Goal: Transaction & Acquisition: Register for event/course

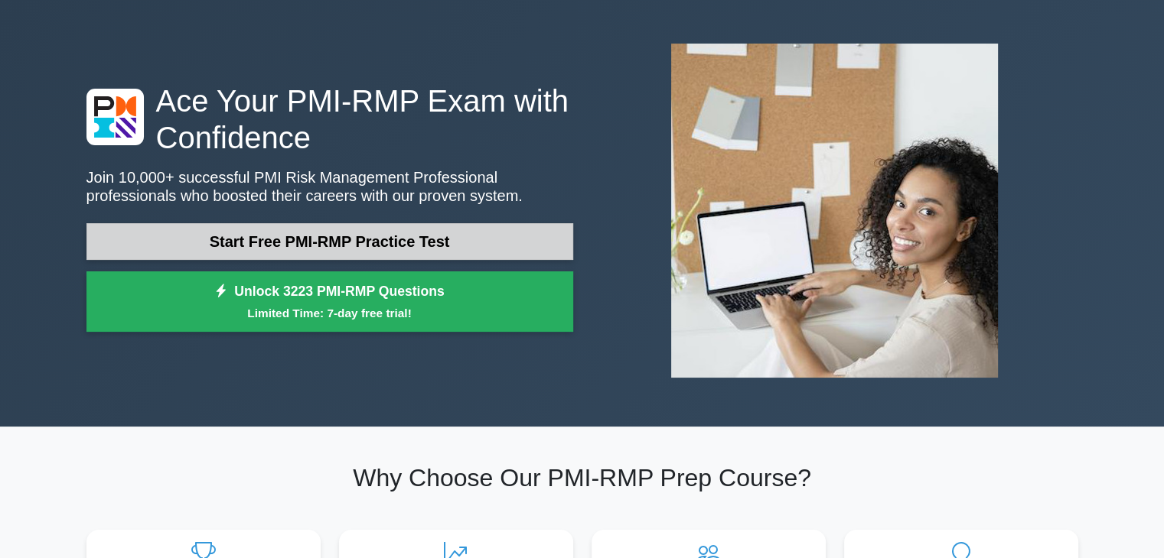
scroll to position [77, 0]
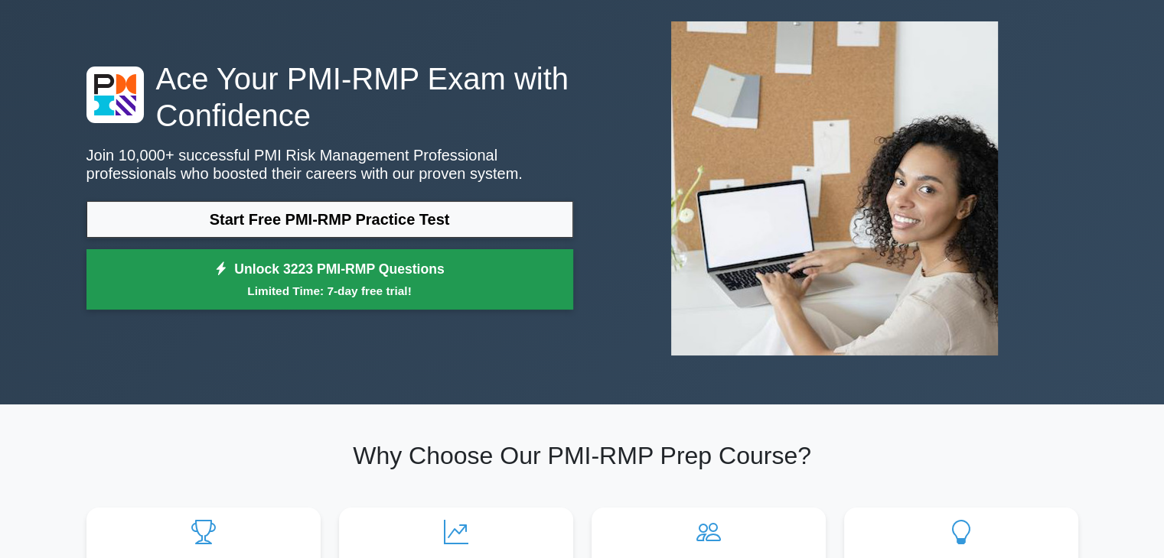
click at [405, 276] on link "Unlock 3223 PMI-RMP Questions Limited Time: 7-day free trial!" at bounding box center [329, 279] width 487 height 61
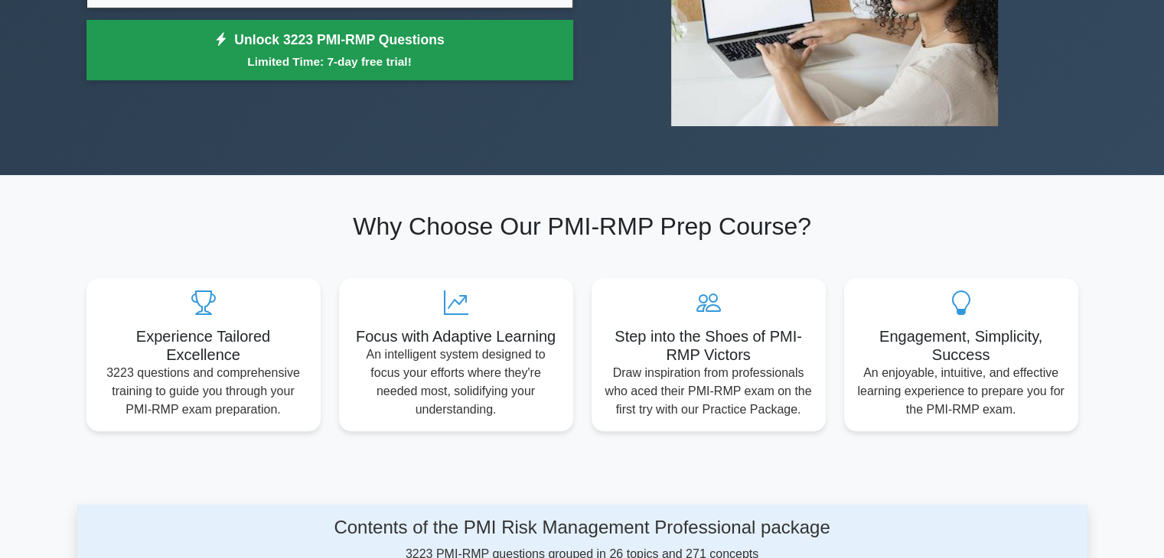
scroll to position [304, 0]
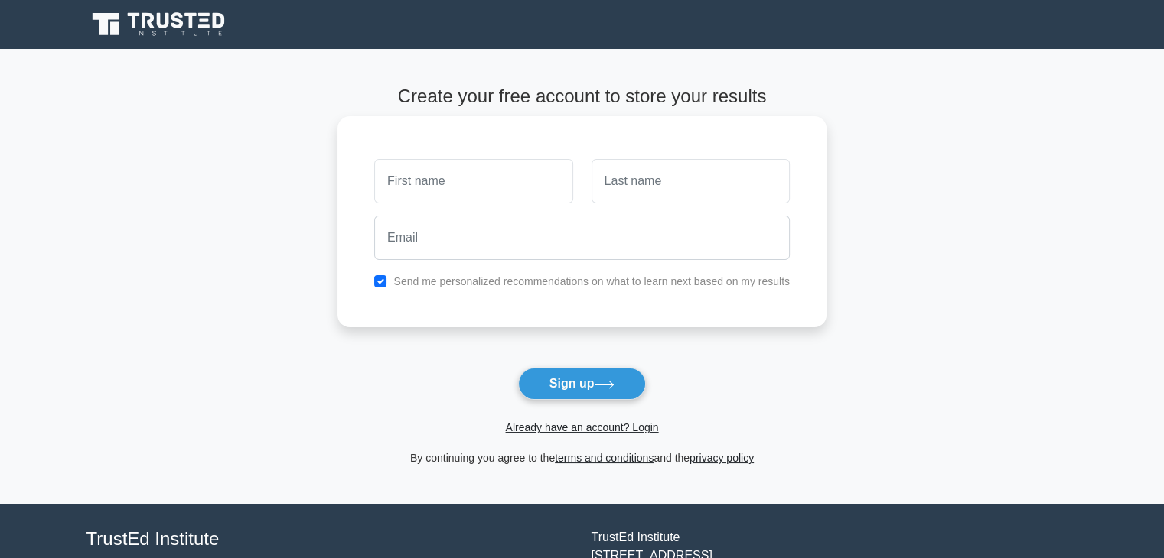
click at [469, 192] on input "text" at bounding box center [473, 181] width 198 height 44
type input "Rahul"
click at [673, 184] on input "text" at bounding box center [690, 181] width 198 height 44
type input "Mandal"
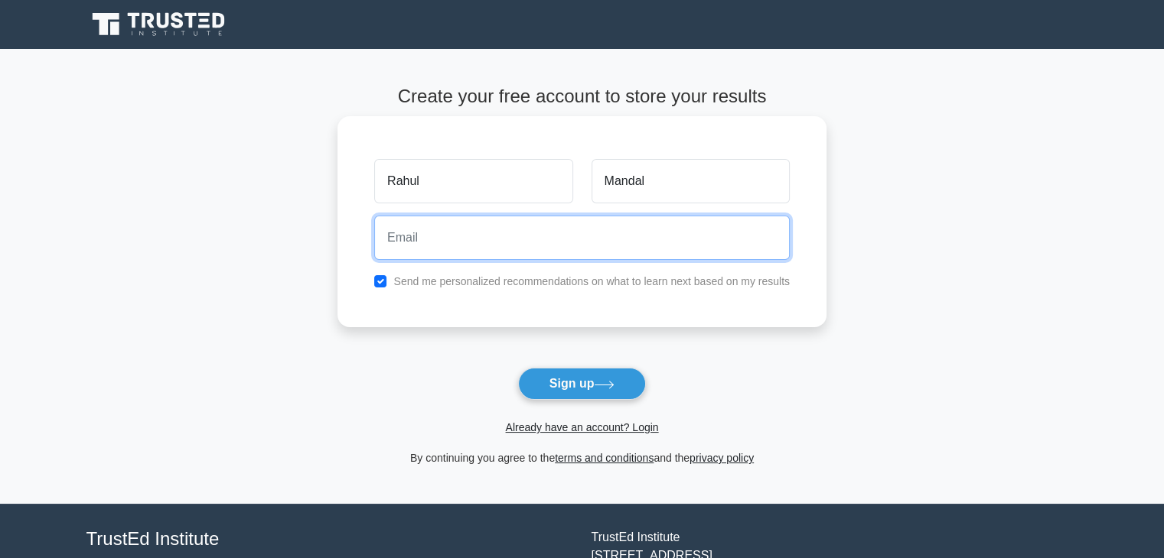
click at [649, 261] on div at bounding box center [582, 238] width 434 height 57
type input "[EMAIL_ADDRESS][DOMAIN_NAME]"
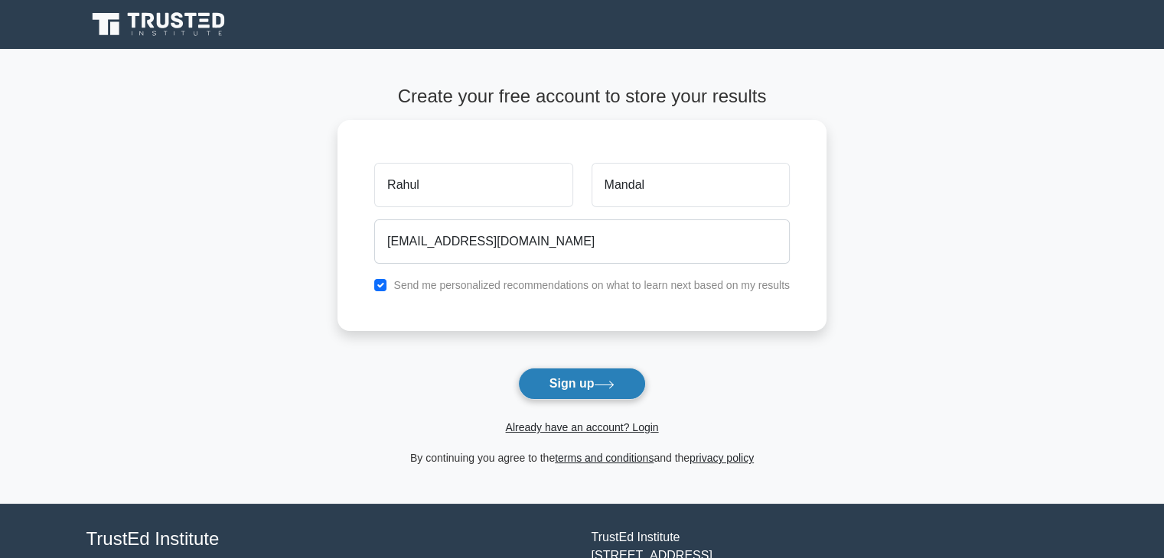
click at [573, 373] on button "Sign up" at bounding box center [582, 384] width 129 height 32
